Goal: Task Accomplishment & Management: Manage account settings

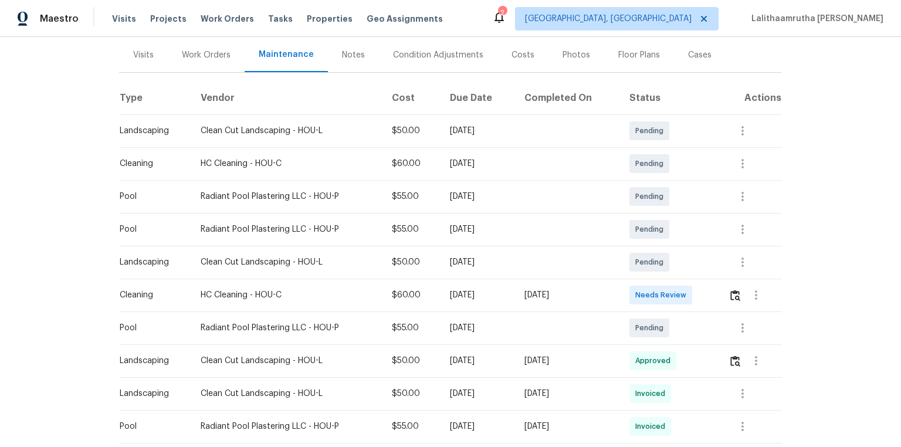
scroll to position [141, 0]
click at [730, 289] on img "button" at bounding box center [735, 294] width 10 height 11
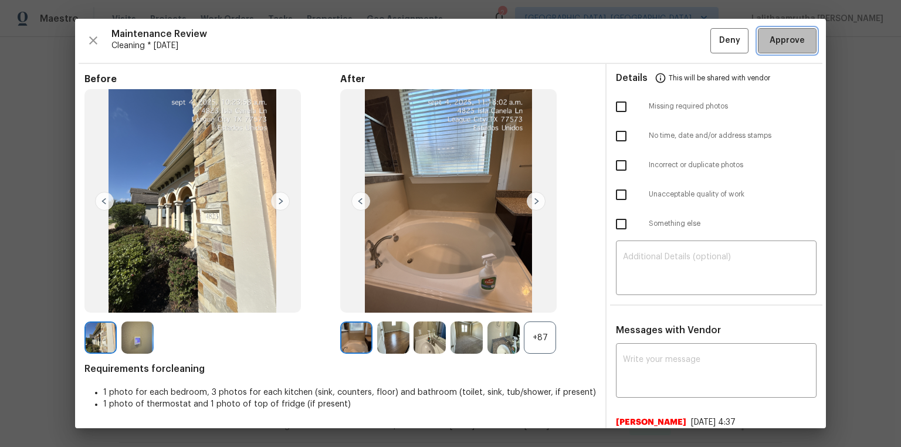
click at [791, 45] on span "Approve" at bounding box center [786, 40] width 35 height 15
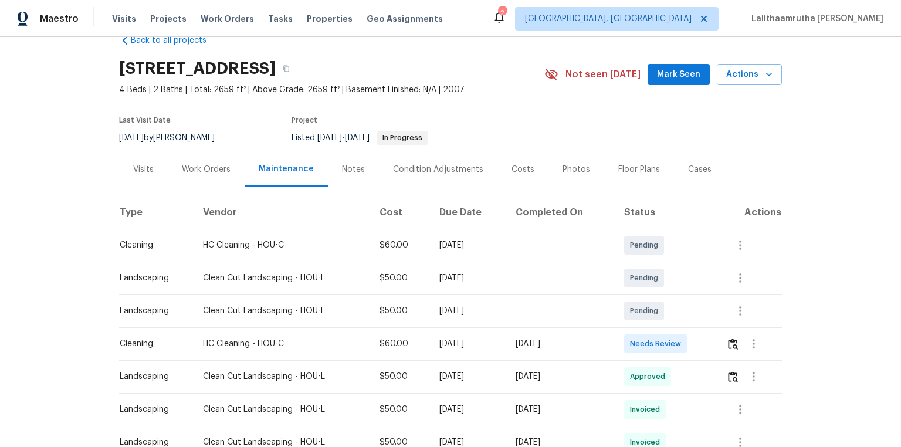
scroll to position [47, 0]
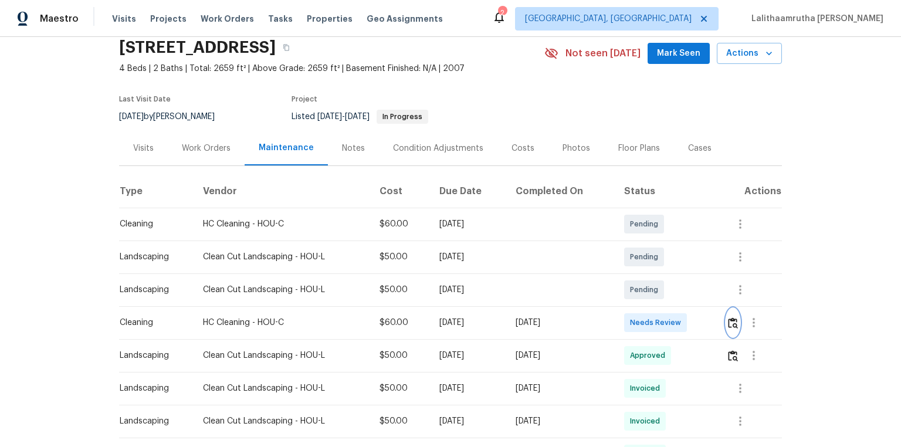
click at [732, 323] on img "button" at bounding box center [733, 322] width 10 height 11
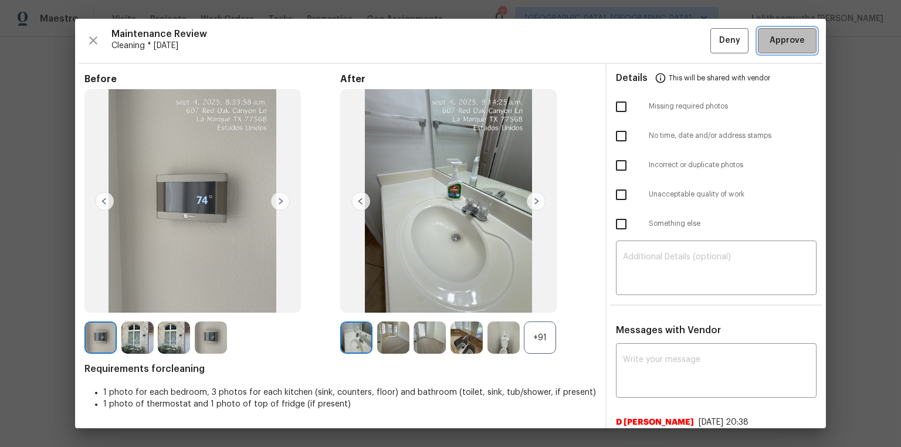
click at [783, 38] on span "Approve" at bounding box center [786, 40] width 35 height 15
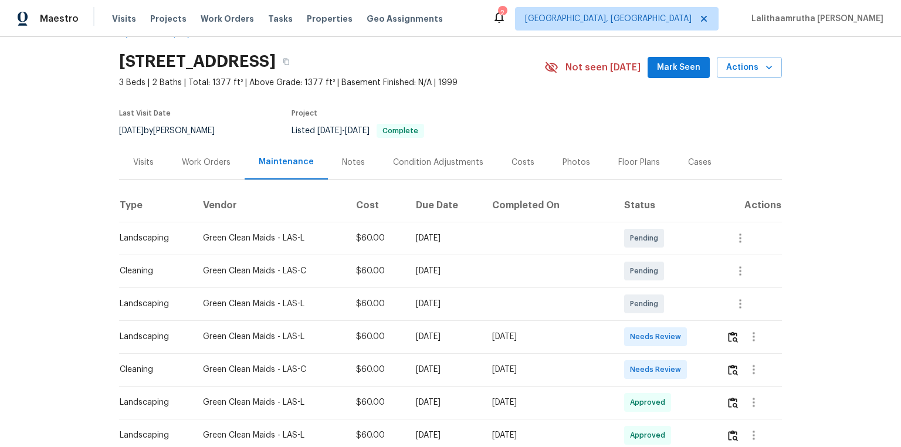
scroll to position [47, 0]
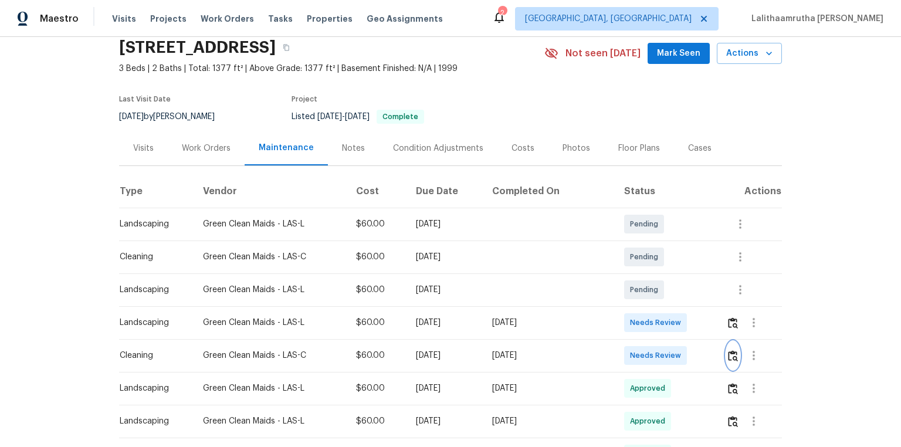
click at [640, 300] on img "button" at bounding box center [733, 355] width 10 height 11
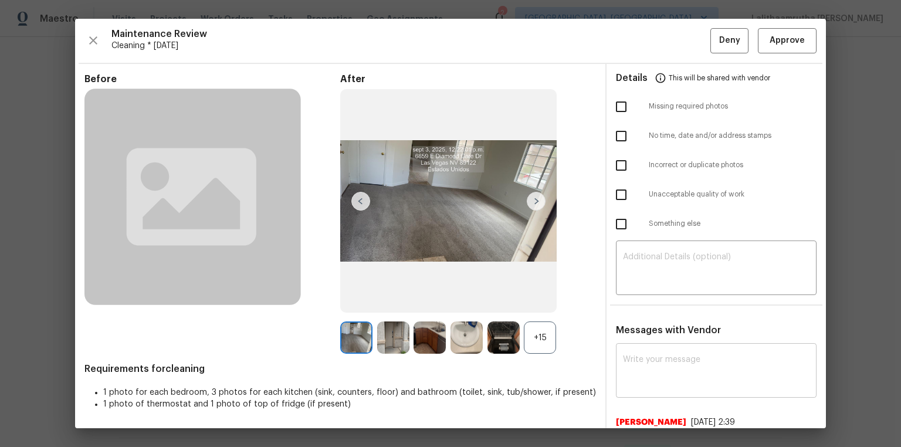
click at [640, 300] on textarea at bounding box center [716, 371] width 186 height 33
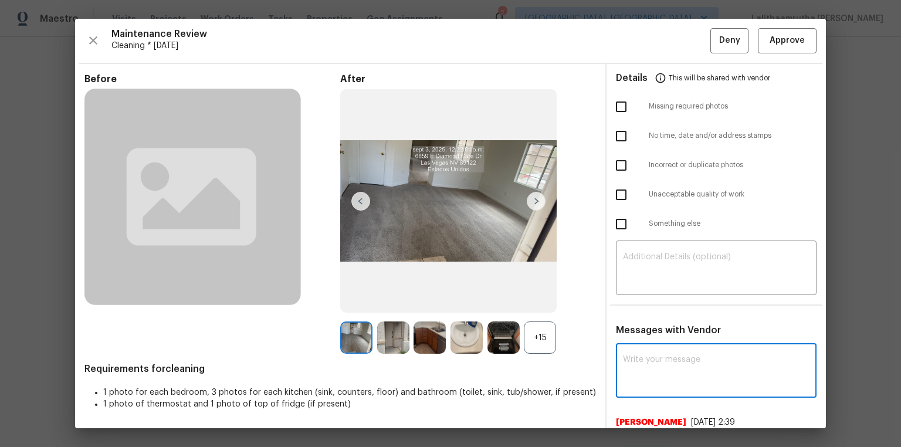
paste textarea "Hi, we received feedback from the ELA that, about spider webs and dirt from sho…"
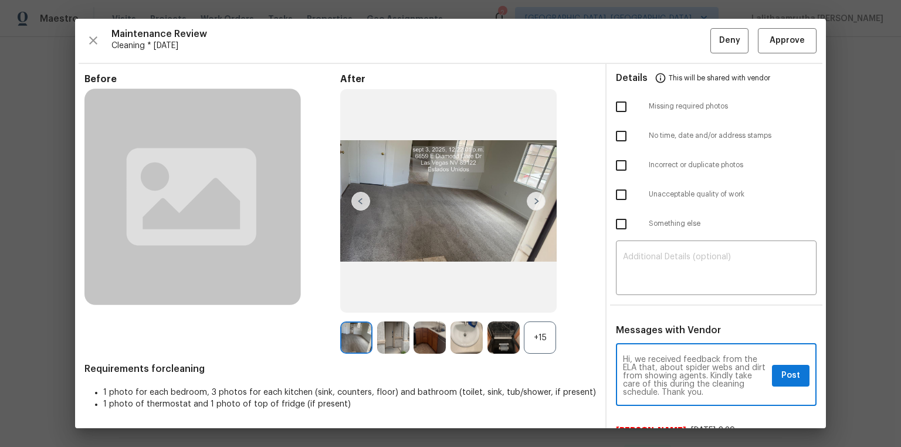
type textarea "Hi, we received feedback from the ELA that, about spider webs and dirt from sho…"
click at [640, 242] on ul "Details This will be shared with vendor Missing required photos No time, date a…" at bounding box center [715, 153] width 219 height 179
click at [640, 251] on div "​" at bounding box center [716, 269] width 201 height 52
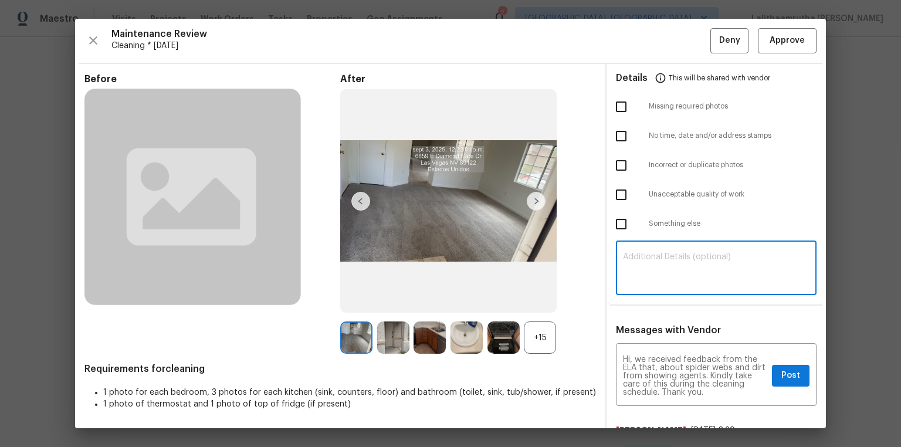
paste textarea "Hi, we received feedback from the ELA that, about spider webs and dirt from sho…"
type textarea "Hi, we received feedback from the ELA that, about spider webs and dirt from sho…"
click at [640, 300] on textarea "Hi, we received feedback from the ELA that, about spider webs and dirt from sho…" at bounding box center [695, 375] width 144 height 41
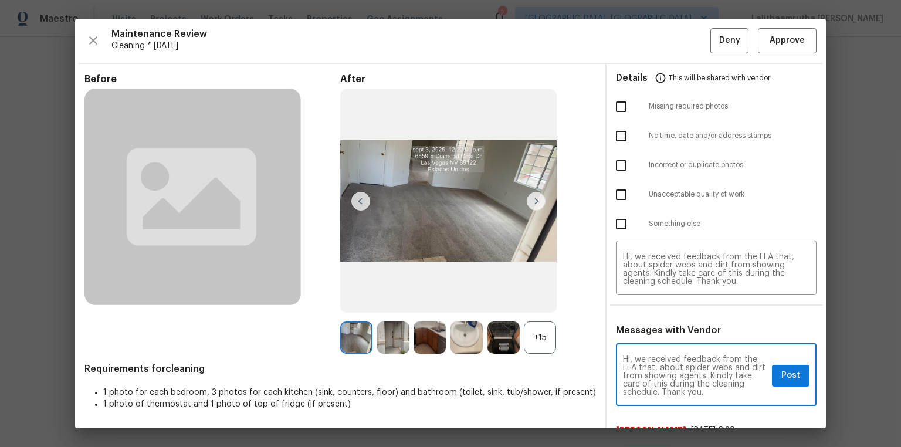
click at [640, 300] on textarea "Hi, we received feedback from the ELA that, about spider webs and dirt from sho…" at bounding box center [695, 375] width 144 height 41
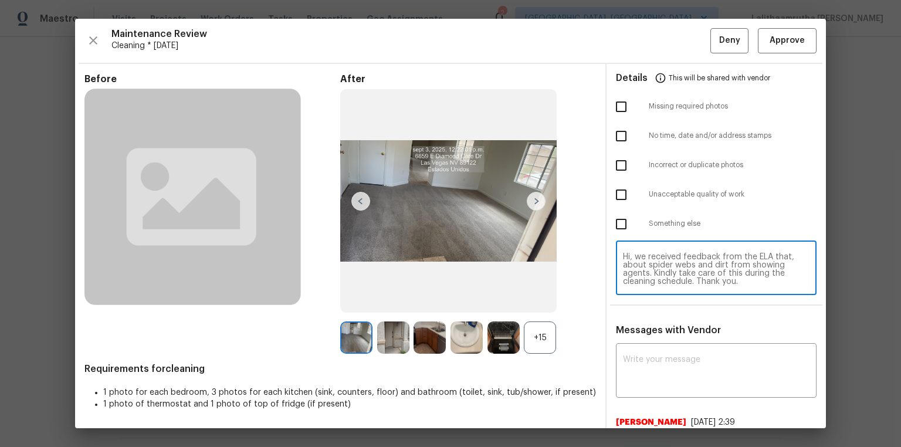
click at [640, 266] on textarea "Hi, we received feedback from the ELA that, about spider webs and dirt from sho…" at bounding box center [716, 269] width 186 height 33
click at [640, 263] on textarea "Hi, we received feedback from the ELA that, about spider webs and dirt from sho…" at bounding box center [716, 269] width 186 height 33
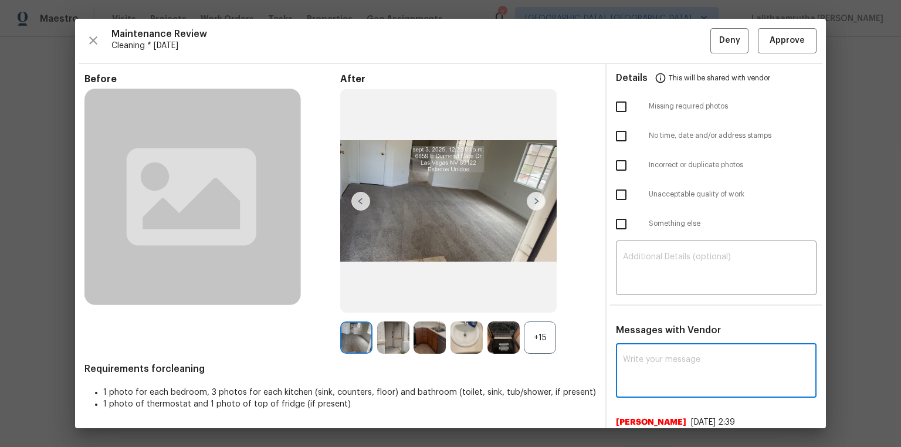
click at [640, 300] on textarea at bounding box center [716, 371] width 186 height 33
paste textarea "Maintenance Audit Team: Hello! Unfortunately, this cleaning visit completed on …"
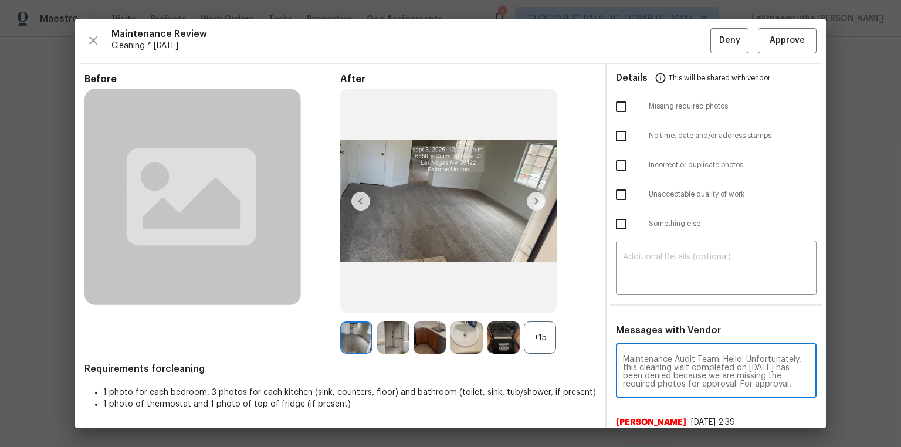
scroll to position [139, 0]
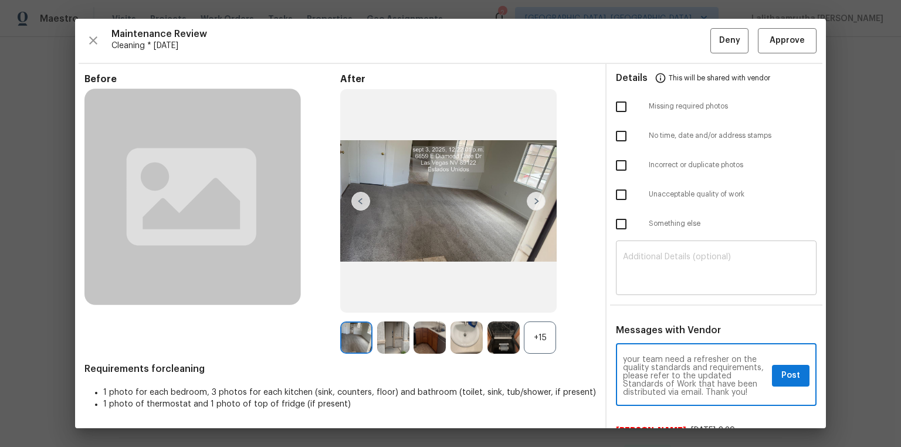
type textarea "Maintenance Audit Team: Hello! Unfortunately, this cleaning visit completed on …"
click at [640, 266] on textarea at bounding box center [716, 269] width 186 height 33
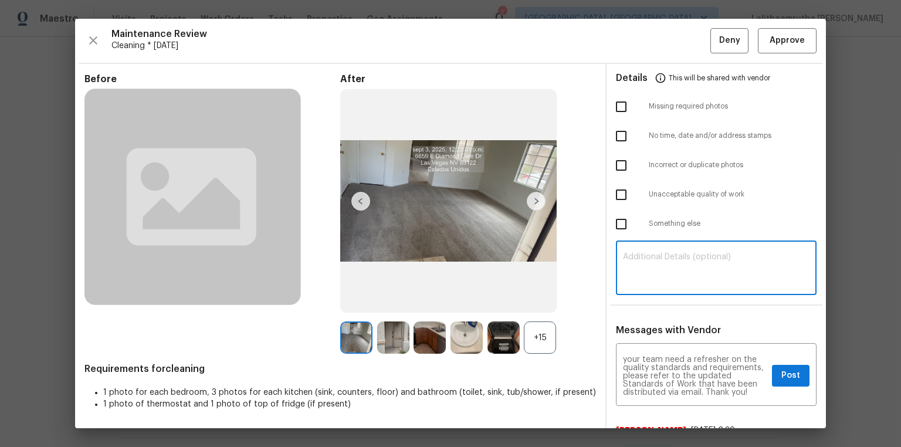
paste textarea "Maintenance Audit Team: Hello! Unfortunately, this cleaning visit completed on …"
type textarea "Maintenance Audit Team: Hello! Unfortunately, this cleaning visit completed on …"
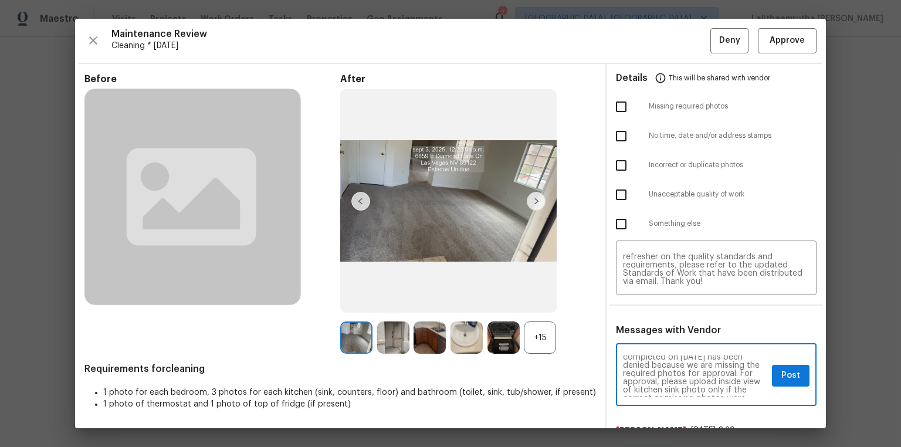
scroll to position [38, 0]
click at [640, 300] on span "Post" at bounding box center [790, 375] width 19 height 15
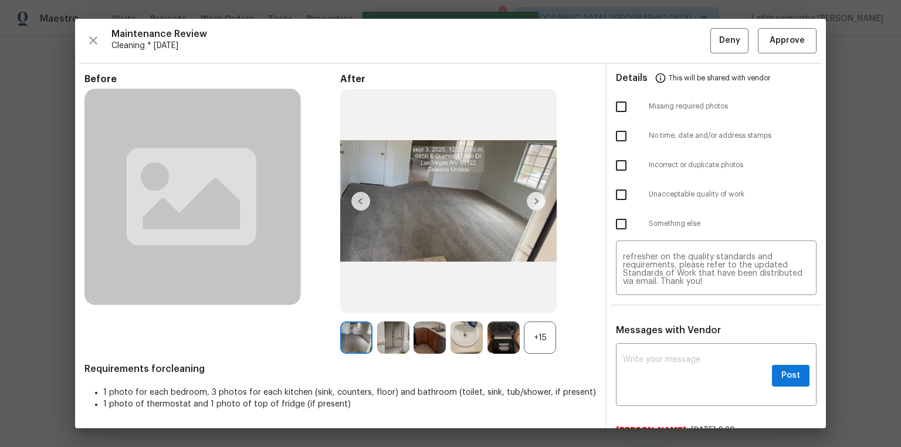
scroll to position [0, 0]
click at [619, 99] on input "checkbox" at bounding box center [621, 106] width 25 height 25
checkbox input "true"
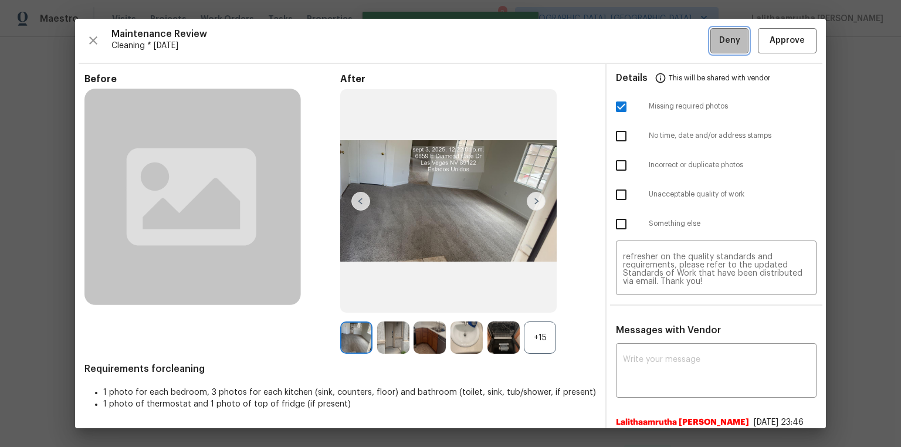
click at [640, 45] on span "Deny" at bounding box center [729, 40] width 21 height 15
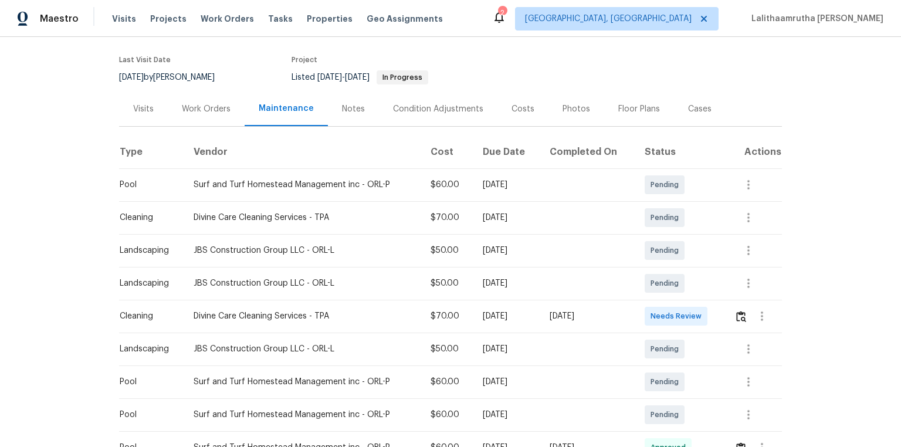
scroll to position [94, 0]
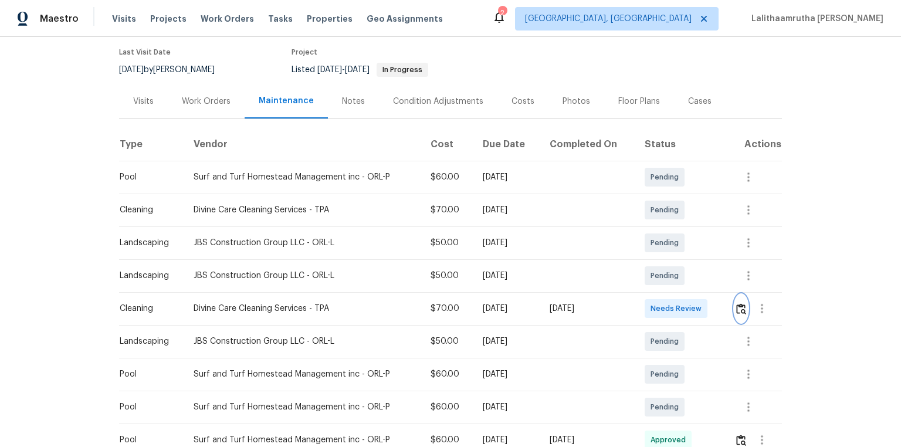
click at [742, 309] on img "button" at bounding box center [741, 308] width 10 height 11
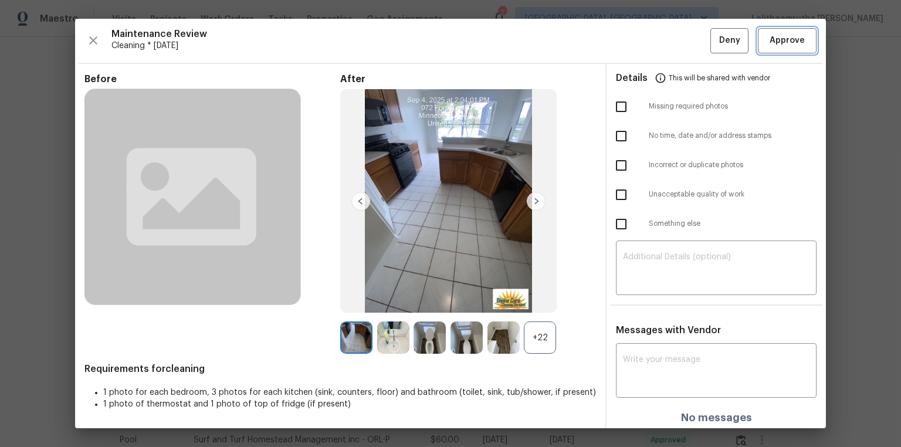
click at [779, 43] on span "Approve" at bounding box center [786, 40] width 35 height 15
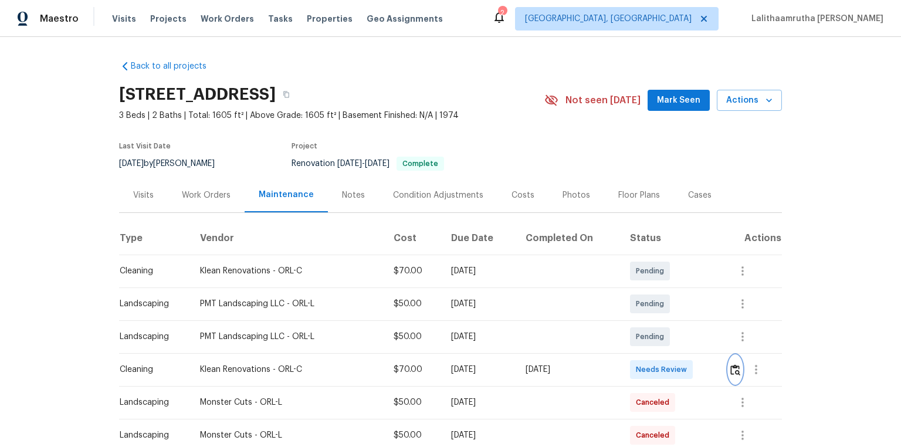
click at [640, 300] on img "button" at bounding box center [735, 369] width 10 height 11
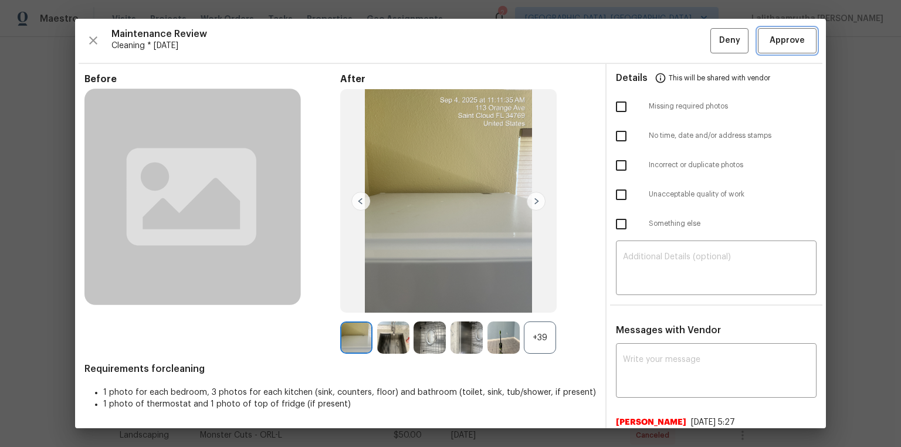
click at [640, 45] on span "Approve" at bounding box center [786, 40] width 35 height 15
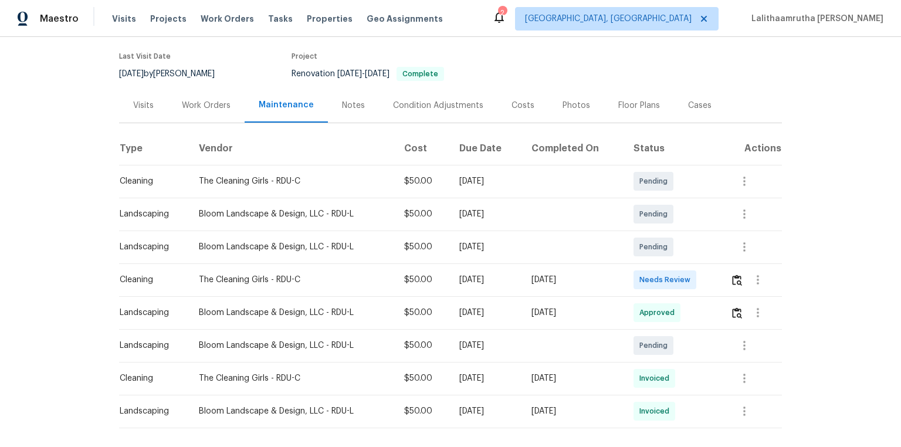
scroll to position [94, 0]
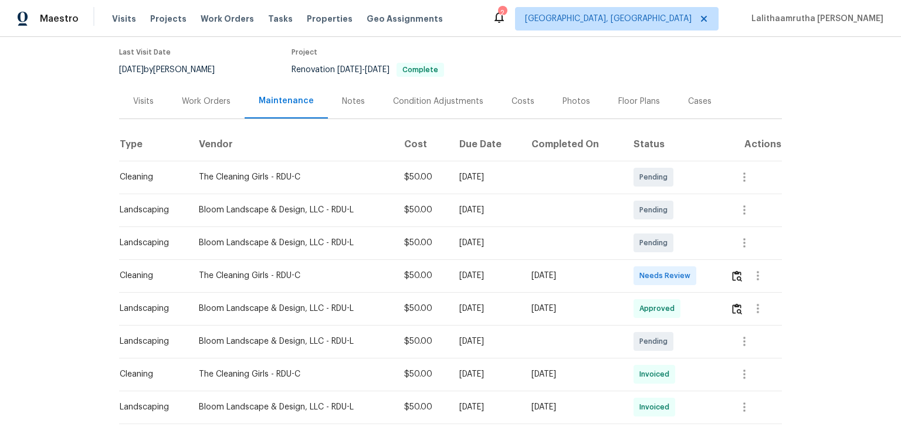
click at [640, 277] on td at bounding box center [751, 275] width 61 height 33
click at [640, 277] on img "button" at bounding box center [737, 275] width 10 height 11
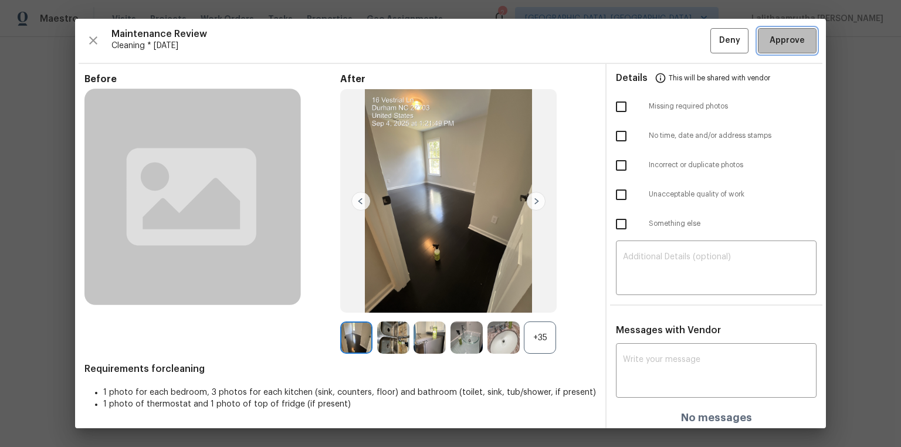
click at [640, 35] on span "Approve" at bounding box center [786, 40] width 35 height 15
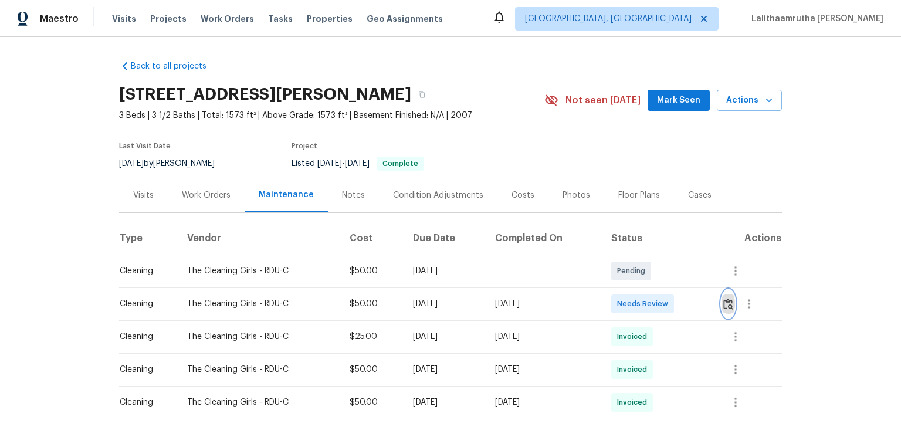
click at [640, 300] on img "button" at bounding box center [728, 303] width 10 height 11
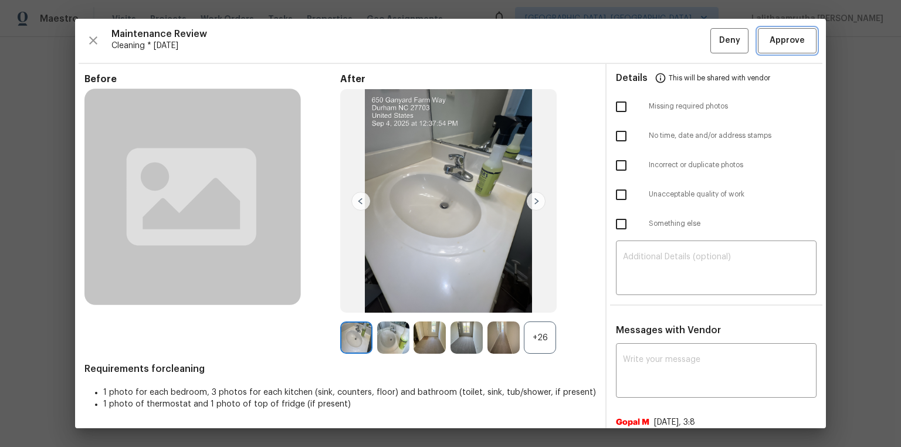
click at [640, 39] on span "Approve" at bounding box center [786, 40] width 35 height 15
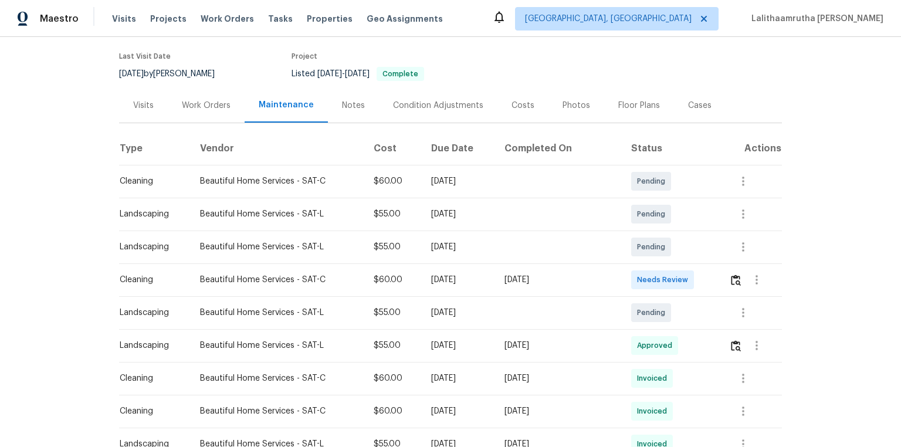
scroll to position [94, 0]
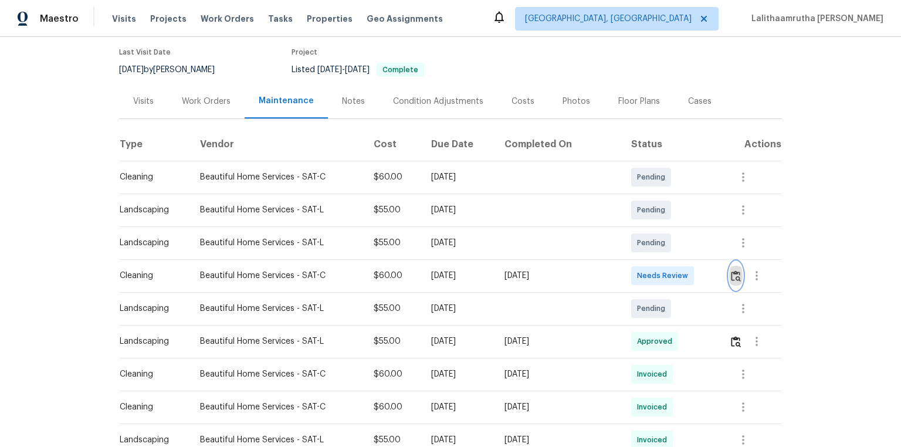
click at [640, 274] on img "button" at bounding box center [736, 275] width 10 height 11
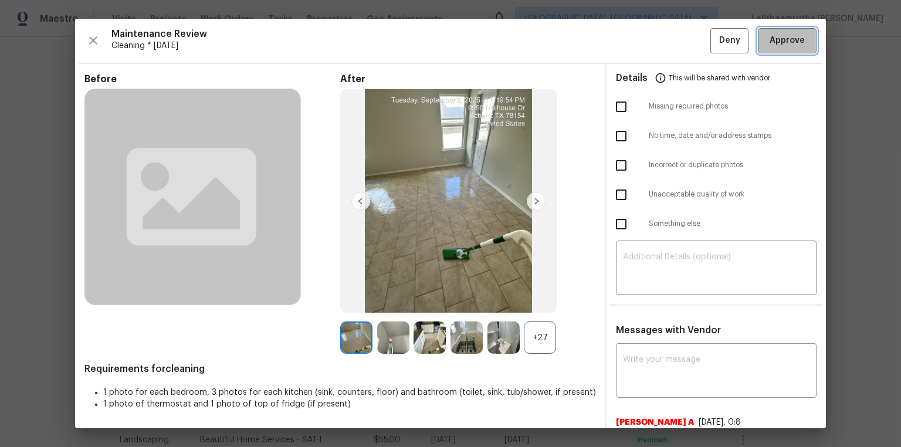
click at [640, 45] on span "Approve" at bounding box center [786, 40] width 35 height 15
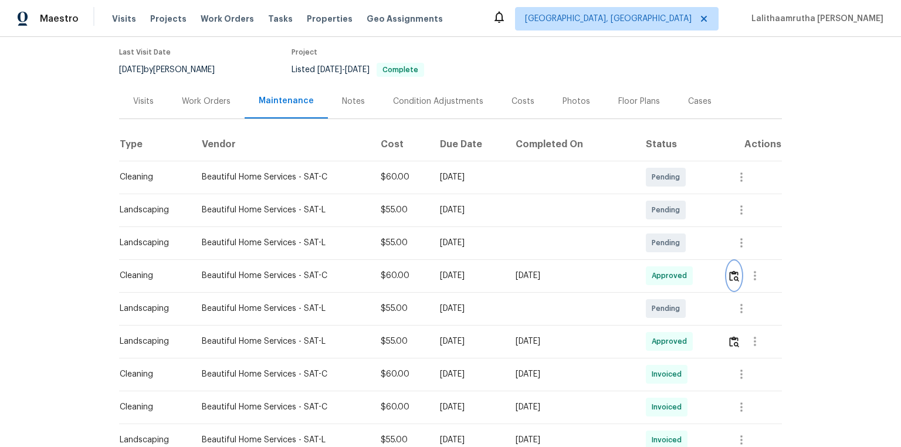
click at [640, 271] on img "button" at bounding box center [734, 275] width 10 height 11
